Goal: Information Seeking & Learning: Learn about a topic

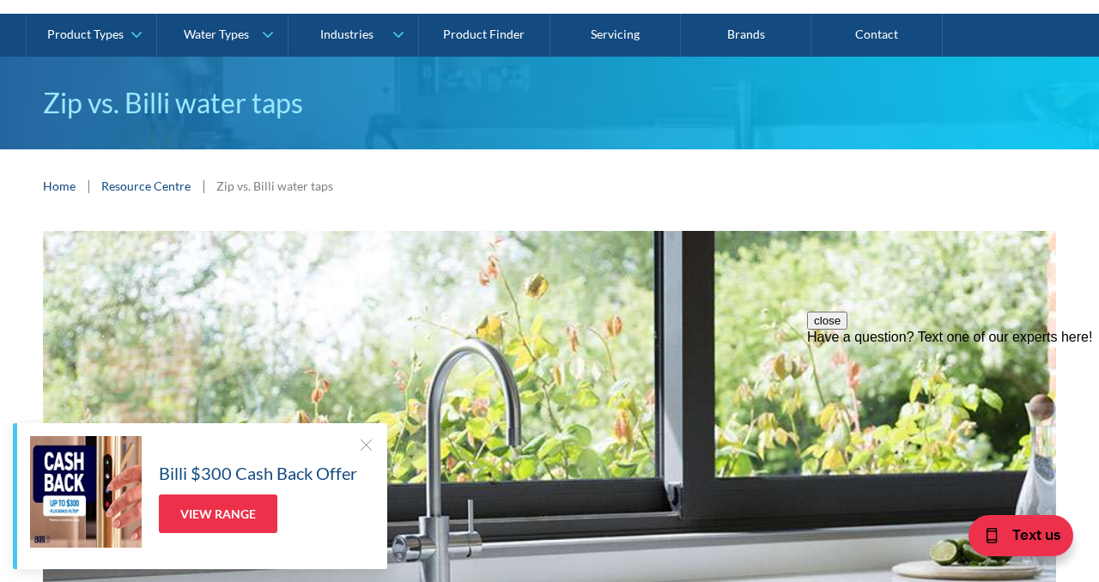
scroll to position [120, 0]
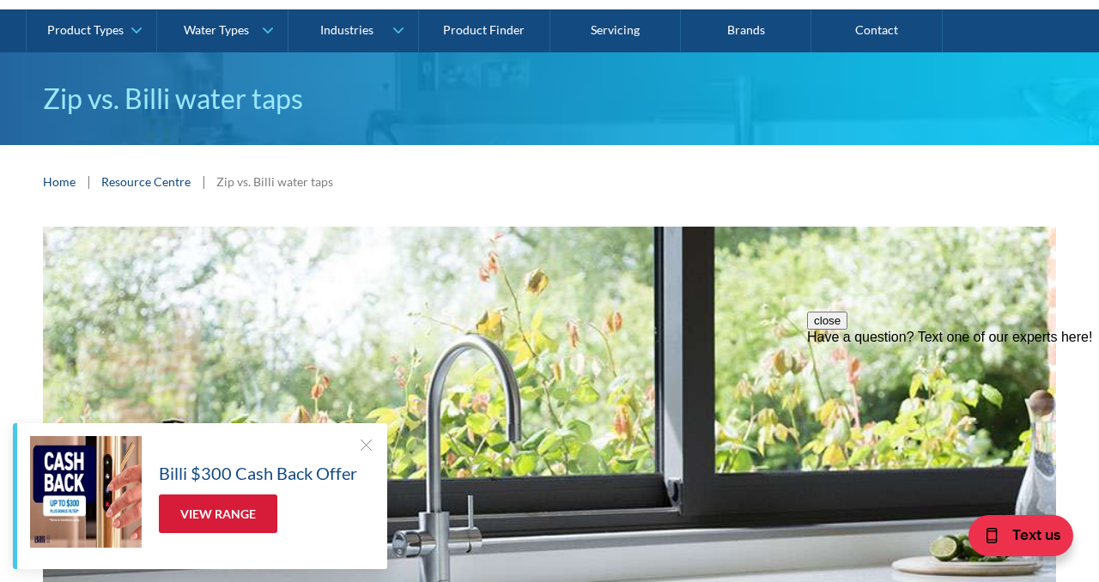
click at [258, 513] on link "View Range" at bounding box center [218, 514] width 119 height 39
click at [83, 497] on img at bounding box center [86, 492] width 112 height 112
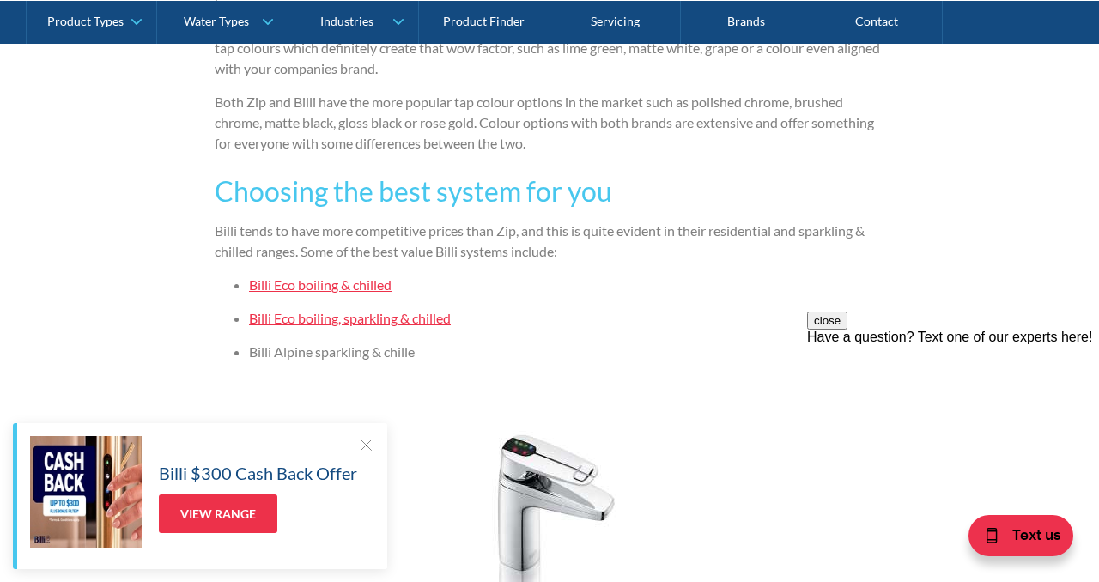
scroll to position [3220, 0]
click at [432, 321] on link "Billi Eco boiling, sparkling & chilled" at bounding box center [350, 316] width 202 height 16
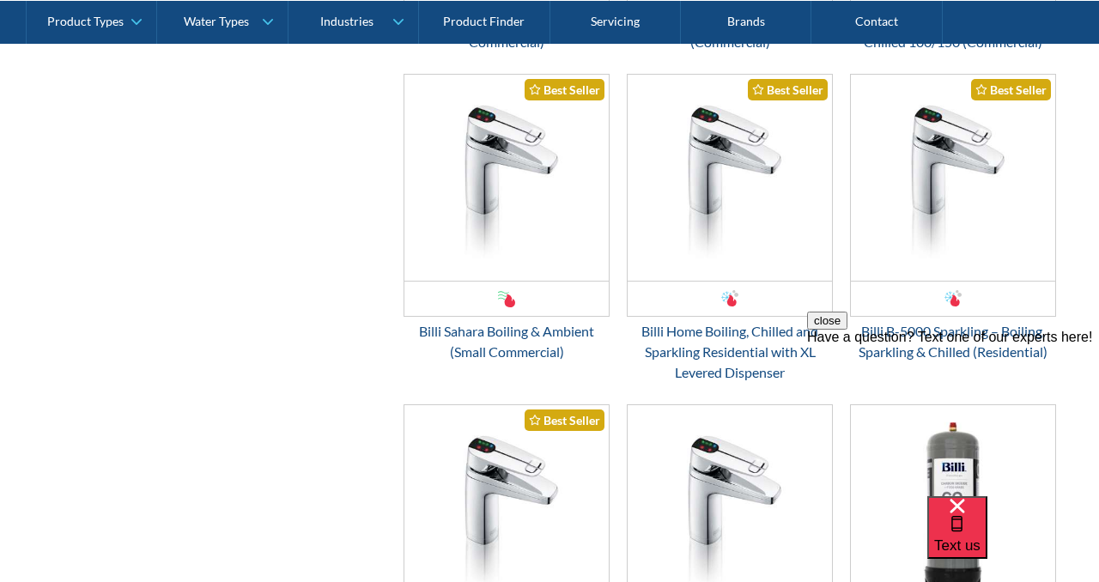
scroll to position [2974, 0]
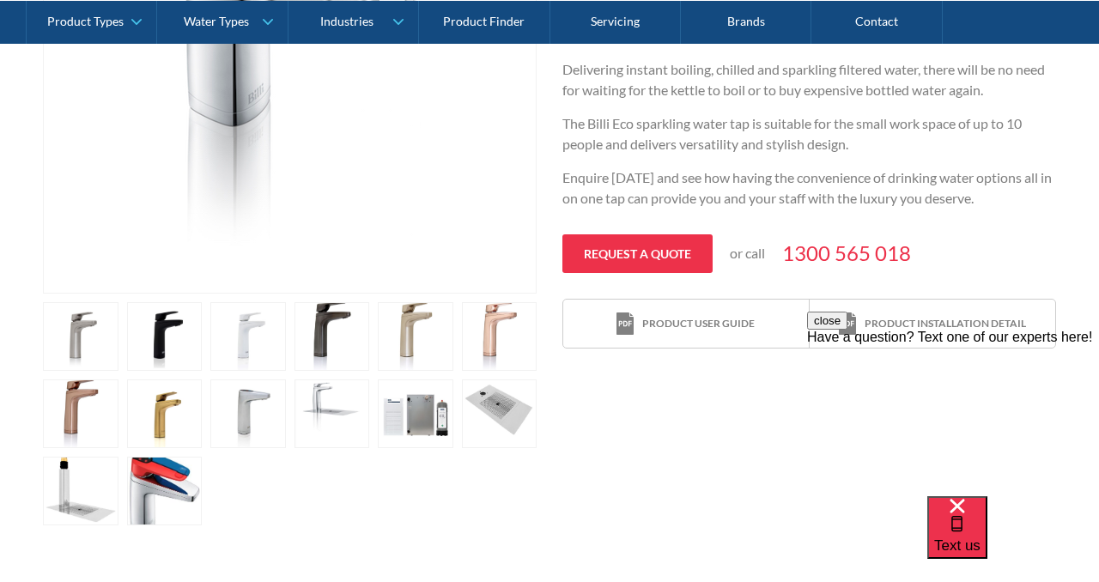
scroll to position [616, 0]
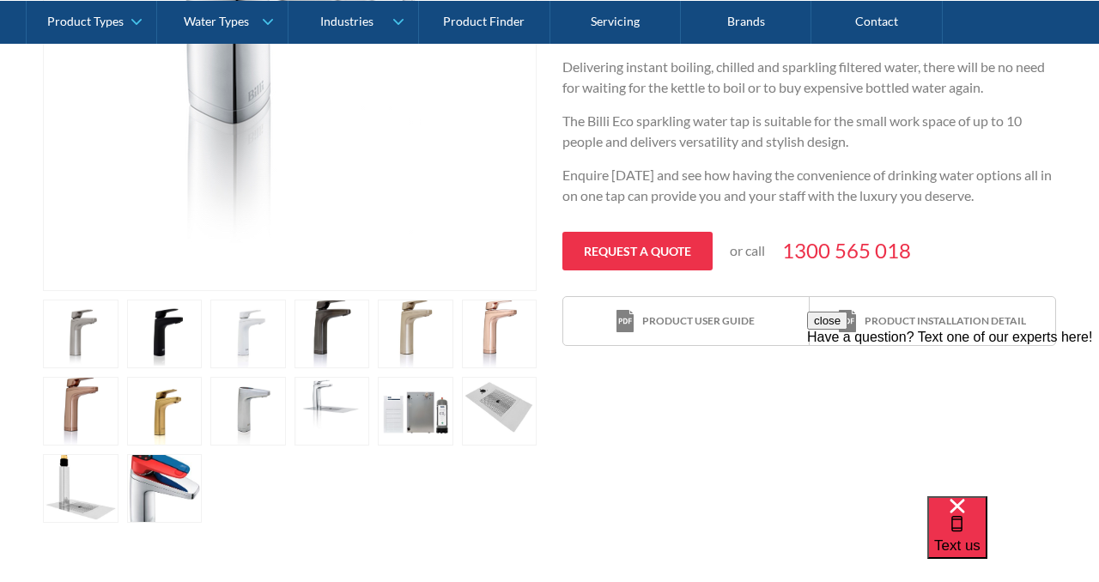
click at [420, 337] on link "open lightbox" at bounding box center [416, 334] width 76 height 69
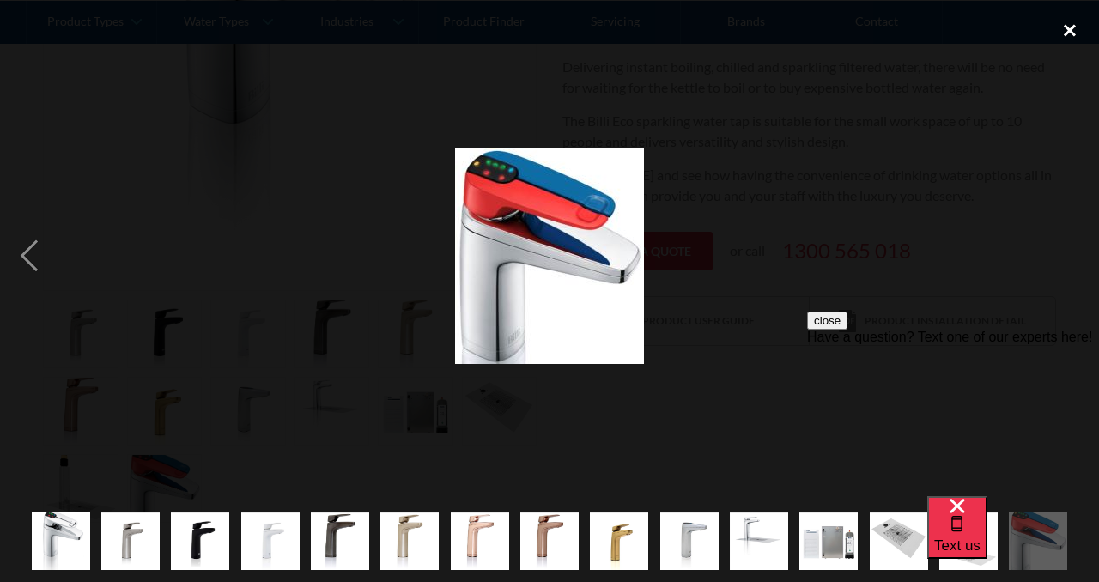
click at [1077, 27] on div "close lightbox" at bounding box center [1070, 31] width 58 height 38
